Goal: Check status: Check status

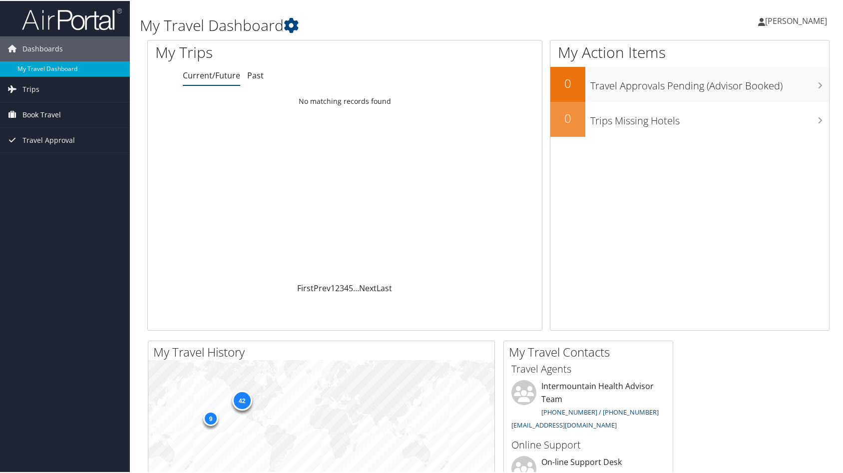
click at [48, 117] on span "Book Travel" at bounding box center [41, 113] width 38 height 25
click at [44, 160] on link "Book/Manage Online Trips" at bounding box center [65, 163] width 130 height 15
click at [37, 138] on span "Travel Approval" at bounding box center [48, 139] width 52 height 25
click at [44, 173] on link "Approved Trips" at bounding box center [65, 174] width 130 height 15
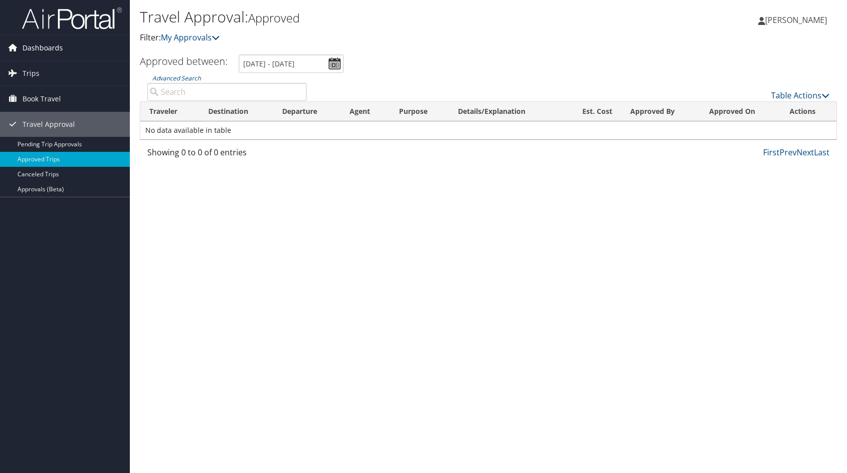
click at [48, 46] on span "Dashboards" at bounding box center [42, 47] width 40 height 25
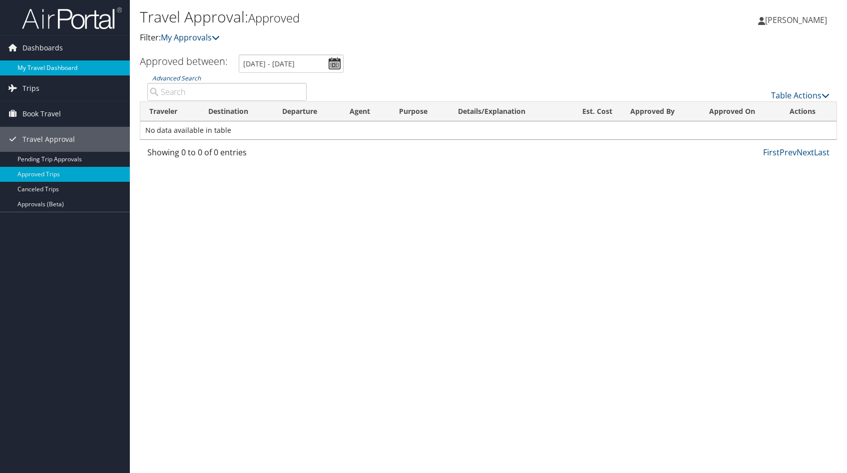
click at [49, 61] on link "My Travel Dashboard" at bounding box center [65, 67] width 130 height 15
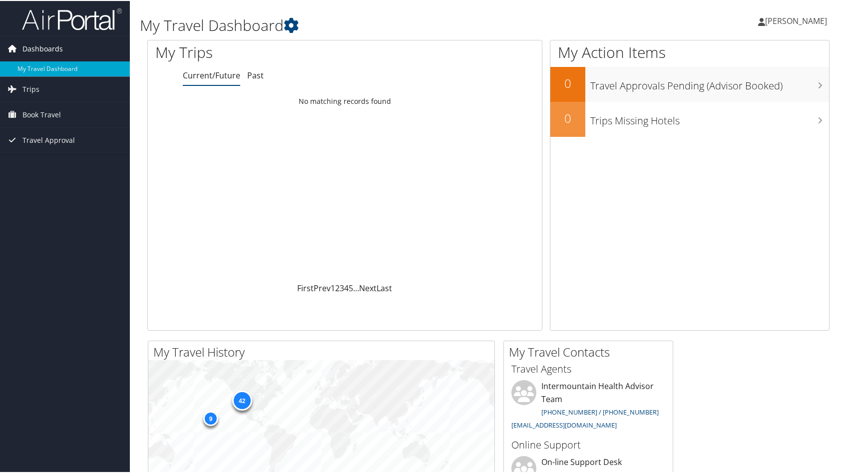
click at [57, 47] on span "Dashboards" at bounding box center [42, 47] width 40 height 25
